Goal: Task Accomplishment & Management: Manage account settings

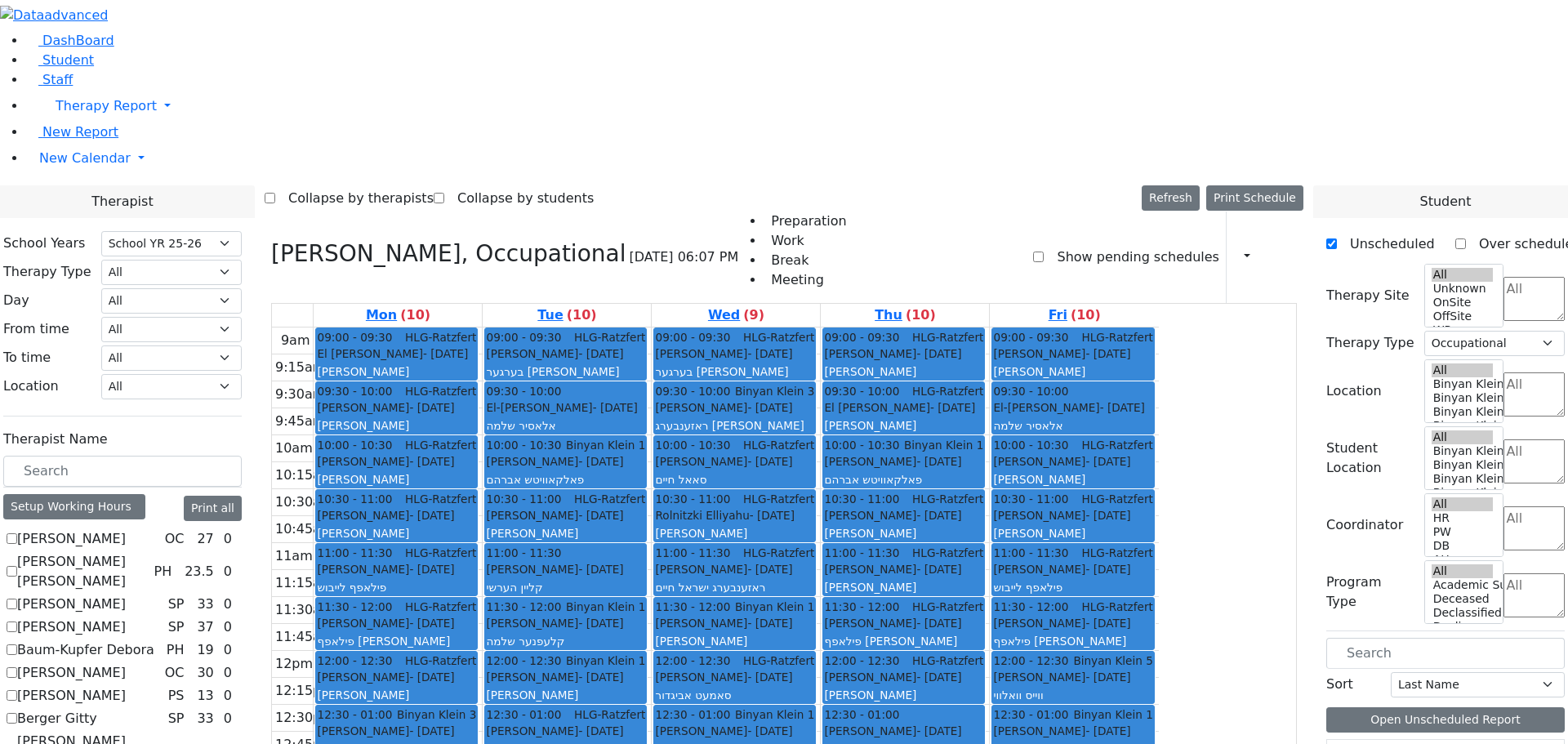
select select "212"
select select "1"
click at [439, 240] on h3 "[PERSON_NAME], Occupational" at bounding box center [448, 253] width 354 height 28
click at [271, 240] on icon at bounding box center [271, 253] width 0 height 27
checkbox input "false"
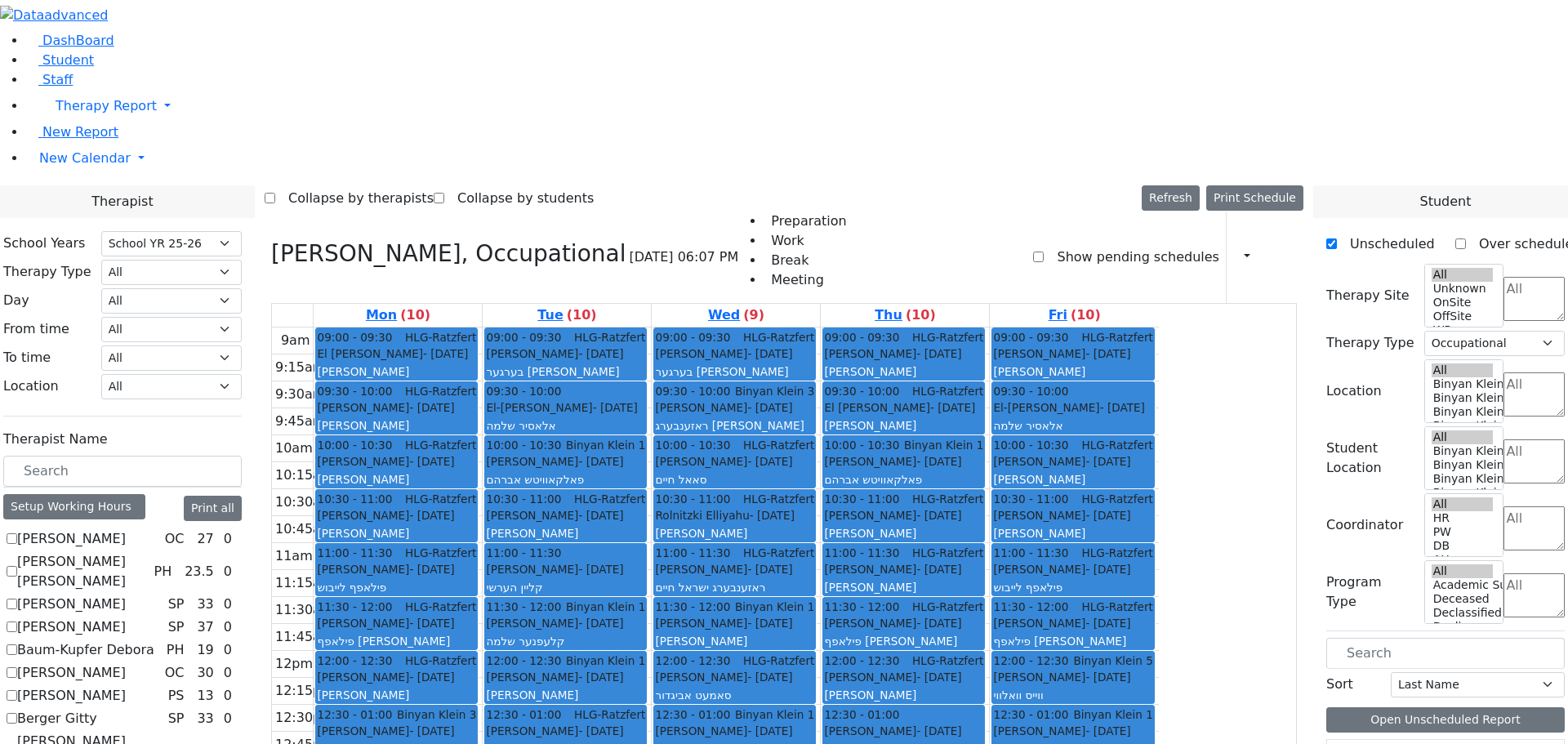
select select
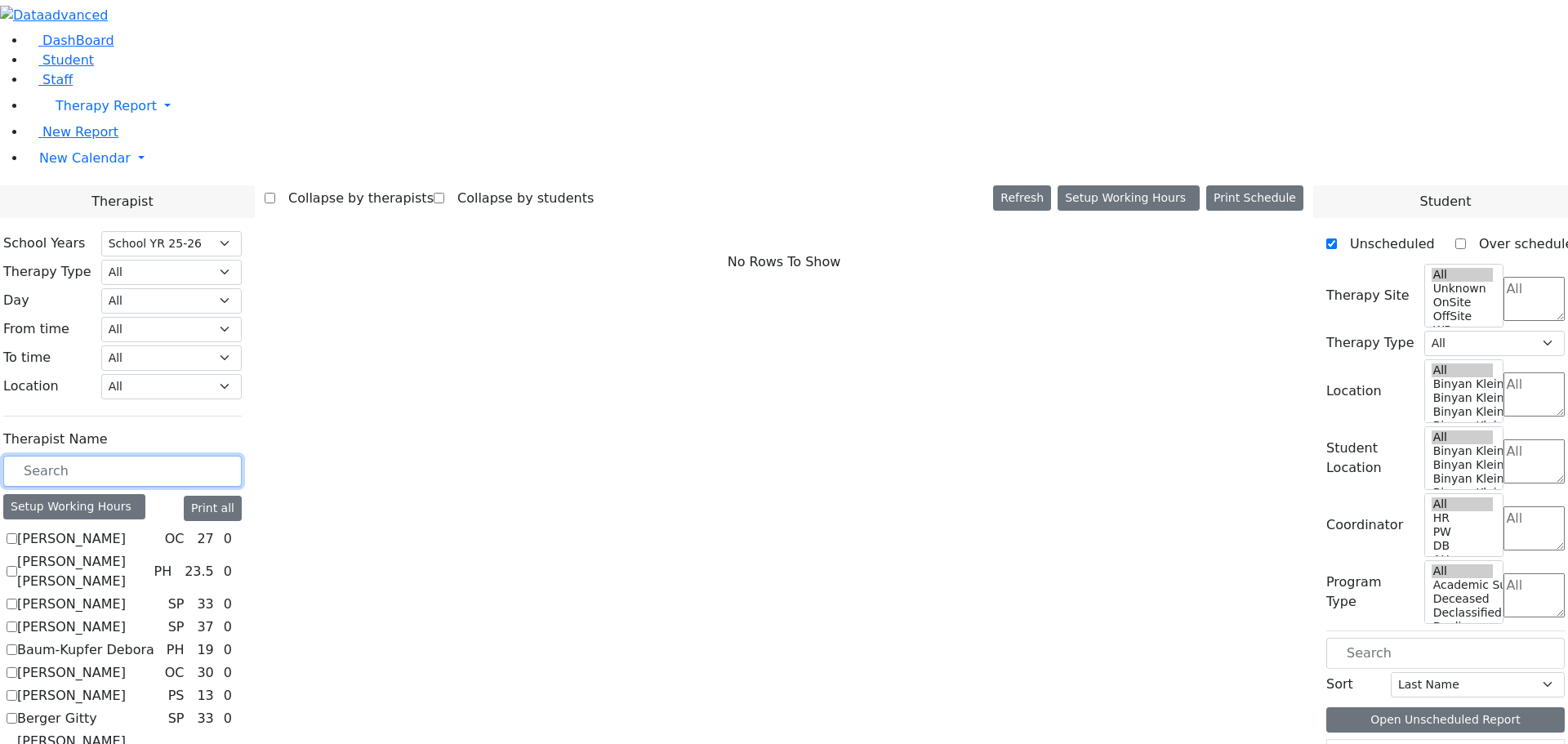
click at [242, 456] on input "text" at bounding box center [122, 472] width 238 height 31
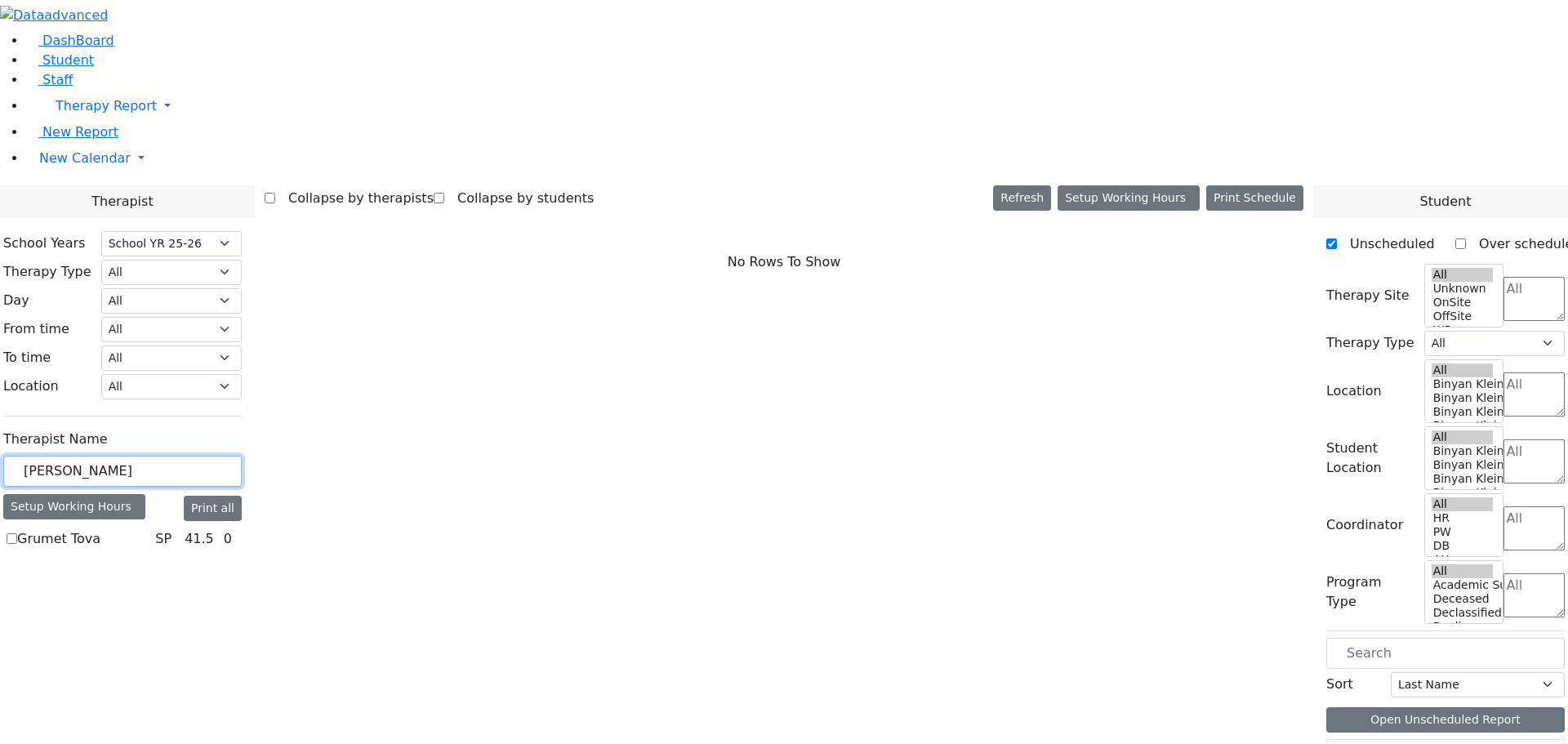
type input "[PERSON_NAME]"
click at [100, 530] on label "Grumet Tova" at bounding box center [58, 539] width 83 height 20
click at [17, 533] on input "Grumet Tova" at bounding box center [11, 538] width 10 height 10
checkbox input "true"
select select "3"
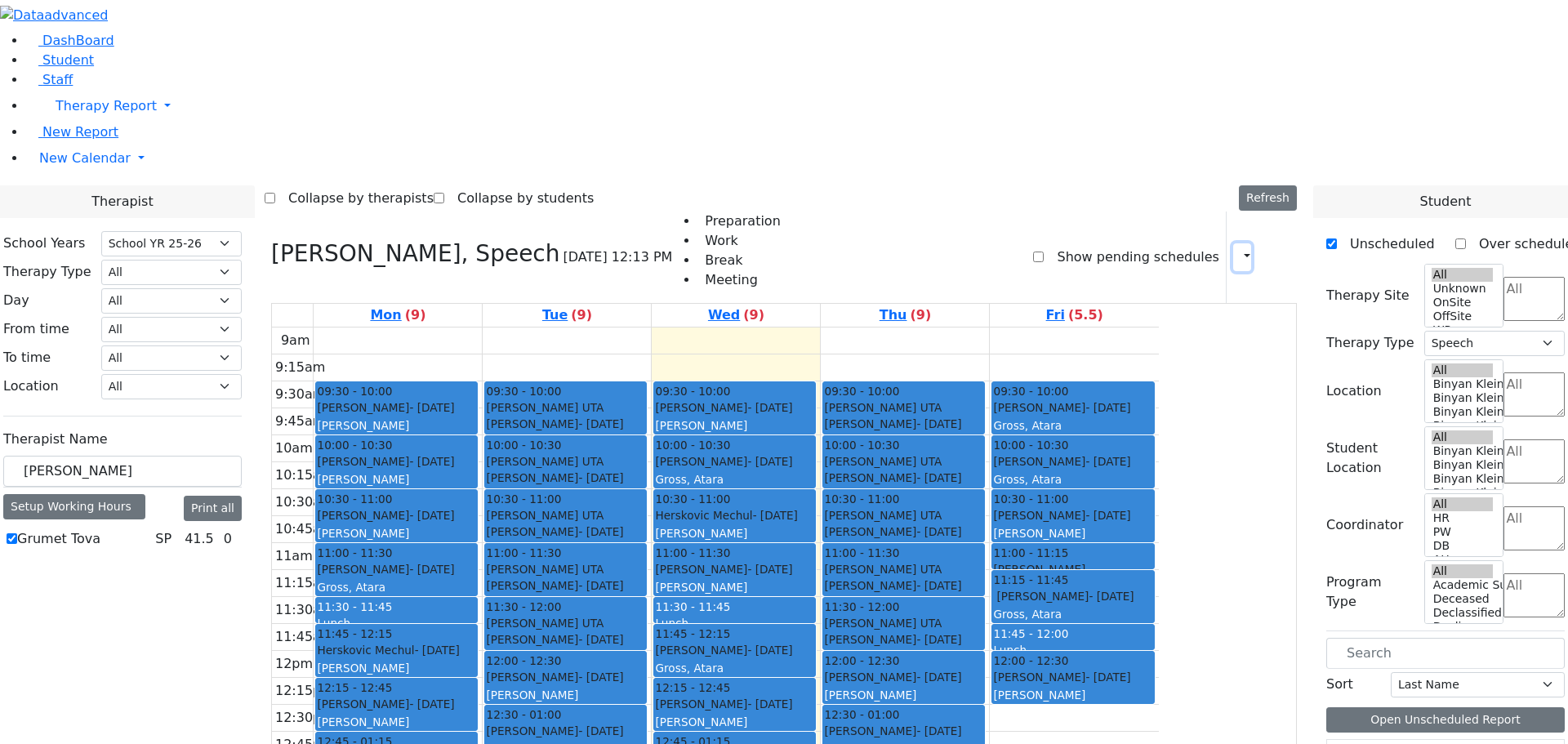
click at [1237, 250] on icon "button" at bounding box center [1237, 257] width 0 height 15
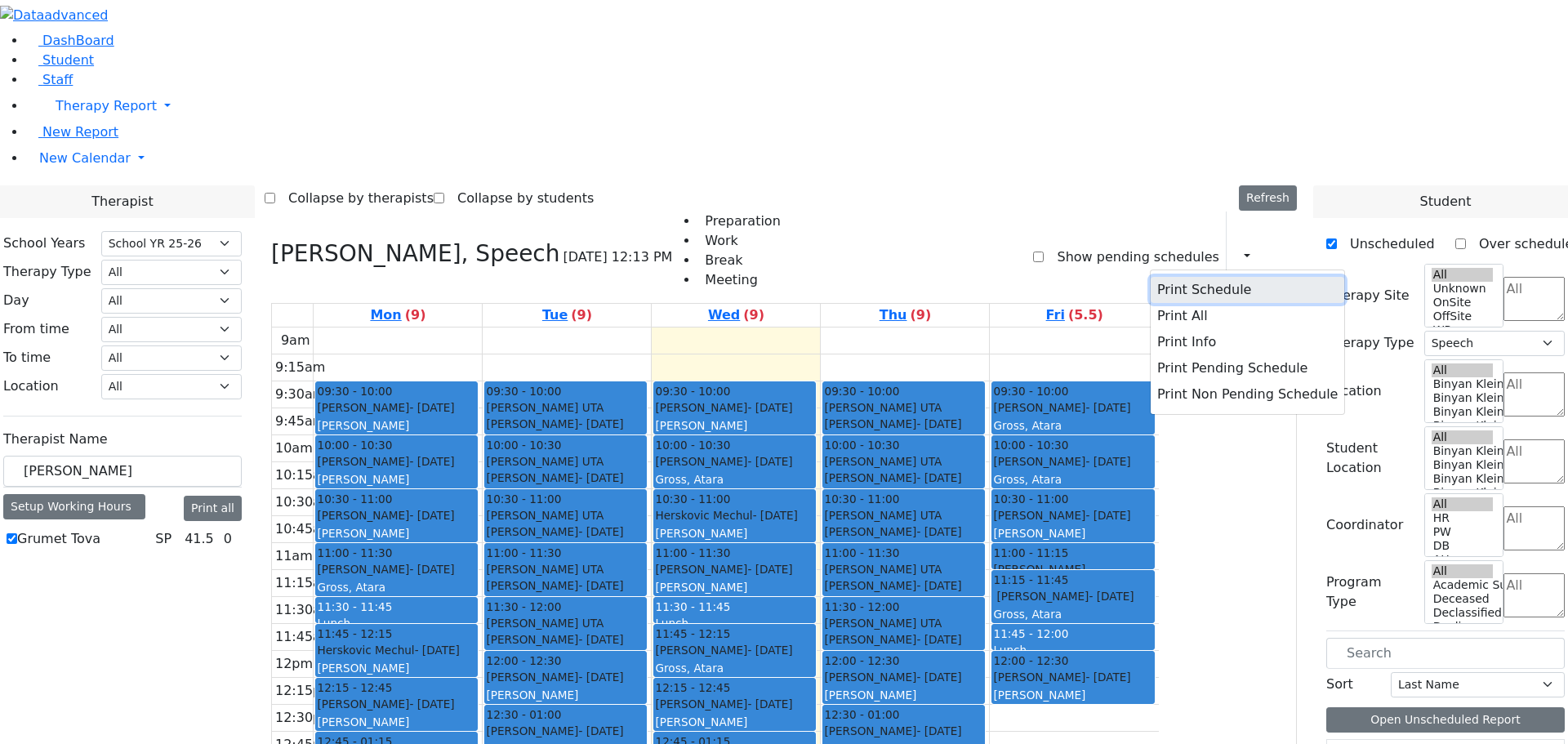
click at [1178, 277] on button "Print Schedule" at bounding box center [1247, 290] width 193 height 26
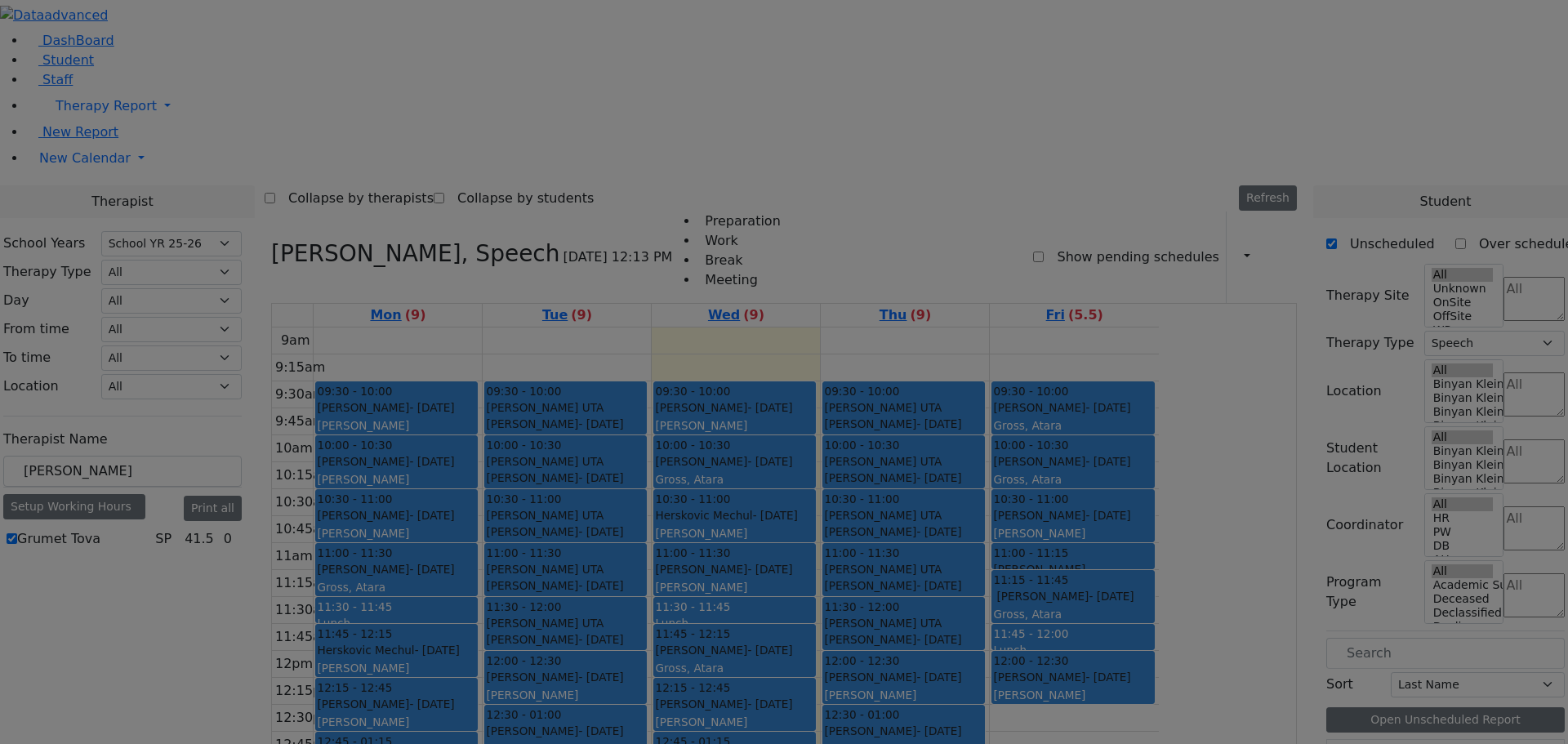
scroll to position [118, 0]
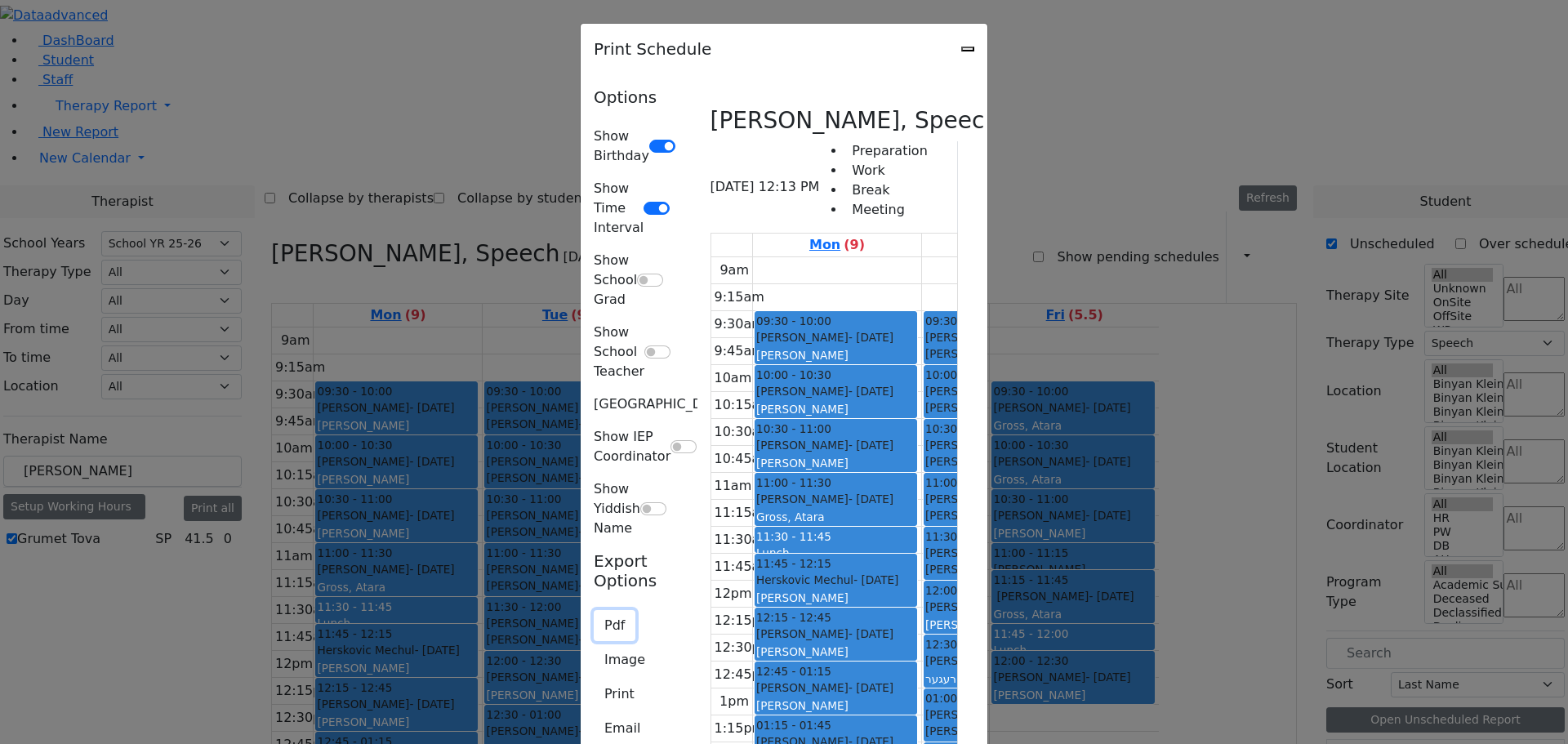
click at [594, 611] on button "Pdf" at bounding box center [615, 626] width 42 height 31
